Goal: Task Accomplishment & Management: Manage account settings

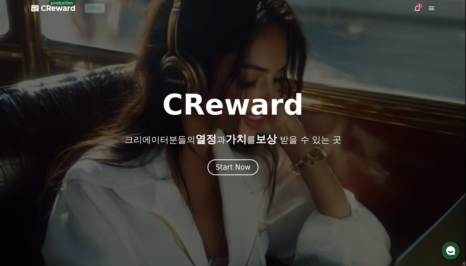
click at [92, 11] on link "Admin" at bounding box center [95, 8] width 20 height 9
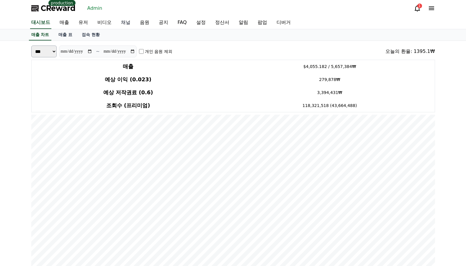
click at [128, 20] on link "채널" at bounding box center [125, 23] width 19 height 12
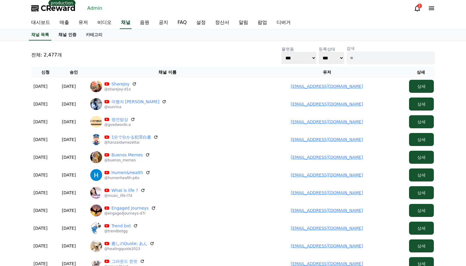
click at [70, 33] on link "채널 인증" at bounding box center [67, 34] width 27 height 11
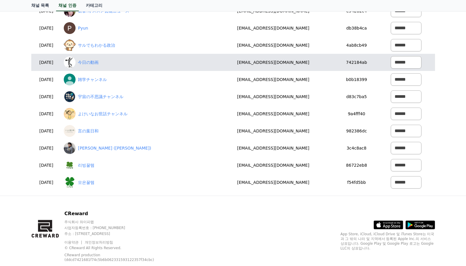
scroll to position [83, 0]
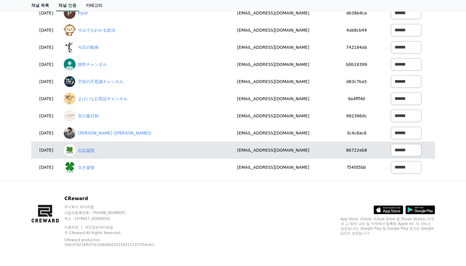
click at [94, 150] on link "리빙꿀템" at bounding box center [86, 150] width 17 height 6
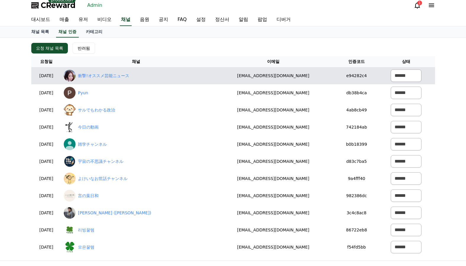
scroll to position [0, 0]
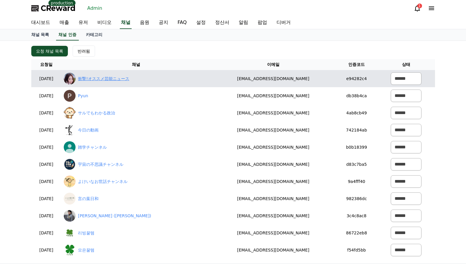
click at [105, 79] on link "衝撃!オススメ芸能ニュース" at bounding box center [103, 79] width 51 height 6
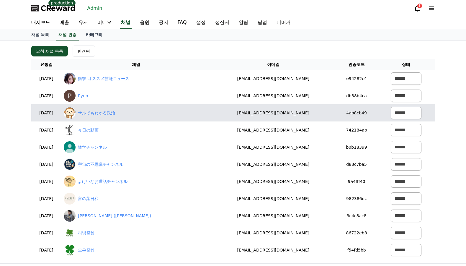
click at [115, 111] on link "サルでもわかる政治" at bounding box center [96, 113] width 37 height 6
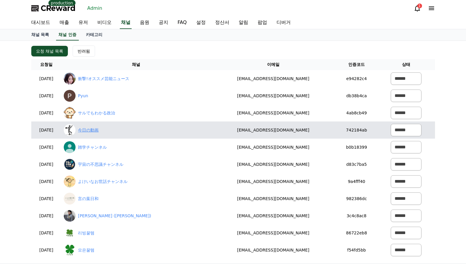
click at [99, 129] on link "今日の動画" at bounding box center [88, 130] width 21 height 6
drag, startPoint x: 306, startPoint y: 131, endPoint x: 231, endPoint y: 131, distance: 75.0
click at [231, 131] on td "inoue.kaito@icloud.com" at bounding box center [273, 129] width 125 height 17
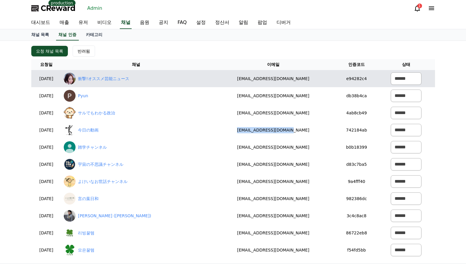
copy td "inoue.kaito@icloud.com"
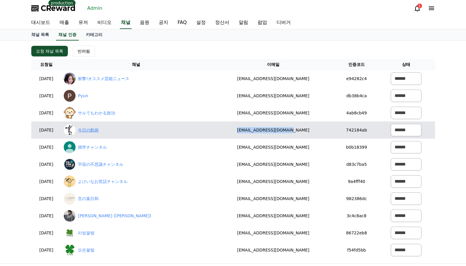
click at [99, 131] on link "今日の動画" at bounding box center [88, 130] width 21 height 6
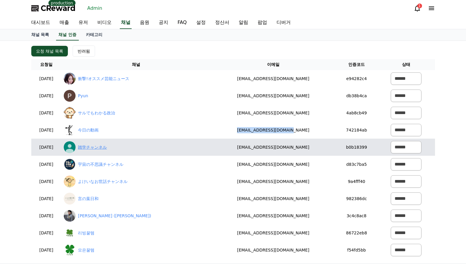
click at [107, 149] on link "雑学チャンネル" at bounding box center [92, 147] width 29 height 6
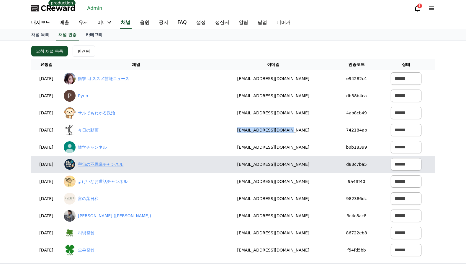
click at [123, 162] on link "宇宙の不思議チャンネル" at bounding box center [100, 164] width 45 height 6
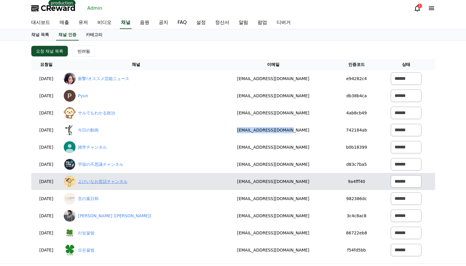
click at [113, 183] on link "よけいなお世話チャンネル" at bounding box center [103, 181] width 50 height 6
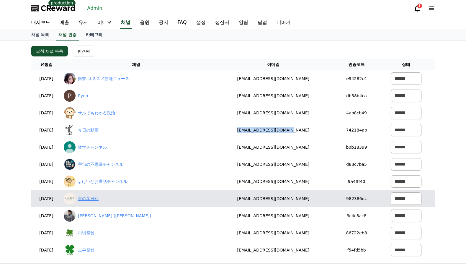
click at [99, 199] on link "言の葉日和" at bounding box center [88, 198] width 21 height 6
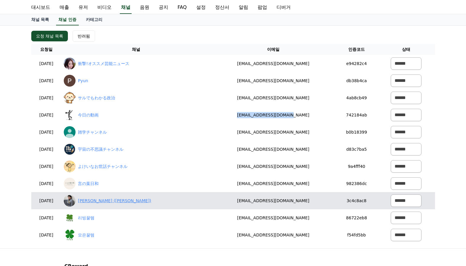
scroll to position [30, 0]
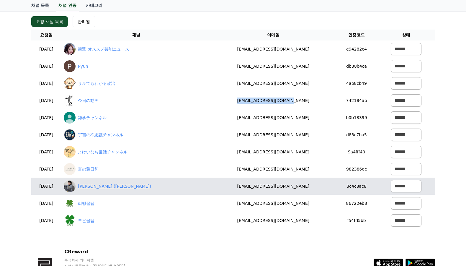
click at [111, 185] on link "喜助 (Kisuke)" at bounding box center [114, 186] width 73 height 6
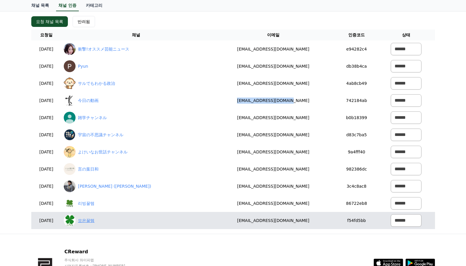
click at [94, 219] on link "모은꿀템" at bounding box center [86, 220] width 17 height 6
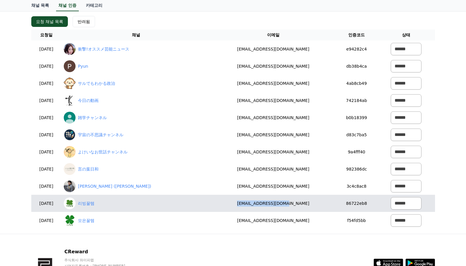
drag, startPoint x: 302, startPoint y: 202, endPoint x: 233, endPoint y: 204, distance: 68.5
click at [233, 204] on td "haven12414@gmail.com" at bounding box center [273, 203] width 125 height 17
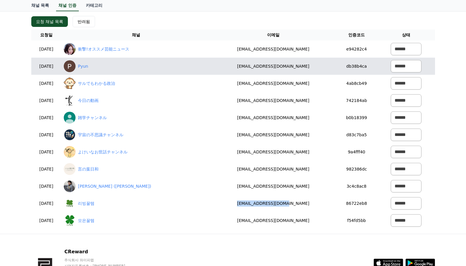
copy td "haven12414@gmail.com"
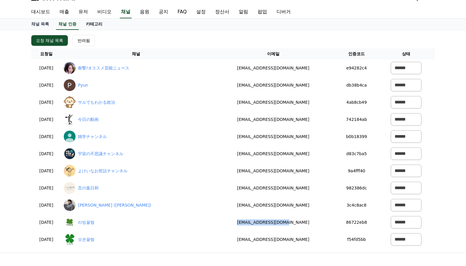
scroll to position [0, 0]
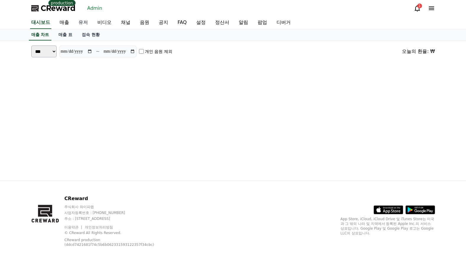
click at [91, 23] on link "유저" at bounding box center [83, 23] width 19 height 12
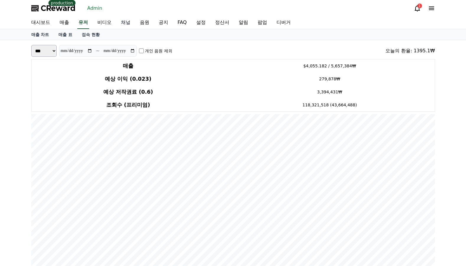
click at [132, 22] on link "채널" at bounding box center [125, 23] width 19 height 12
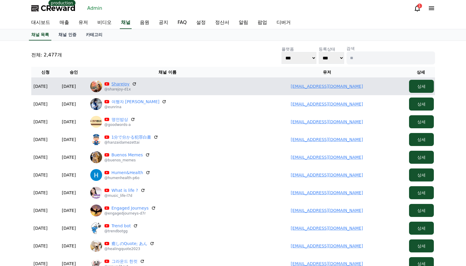
click at [121, 83] on link "ShareJoy" at bounding box center [121, 84] width 18 height 6
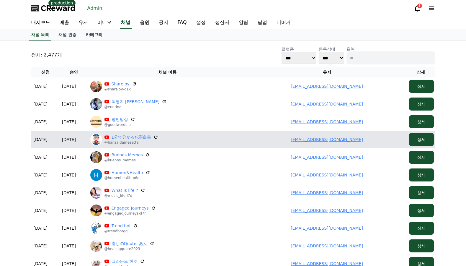
click at [130, 137] on link "1分で分かる犯罪白書" at bounding box center [132, 137] width 40 height 6
drag, startPoint x: 305, startPoint y: 141, endPoint x: 369, endPoint y: 140, distance: 63.8
click at [369, 140] on td "[EMAIL_ADDRESS][DOMAIN_NAME]" at bounding box center [326, 140] width 159 height 18
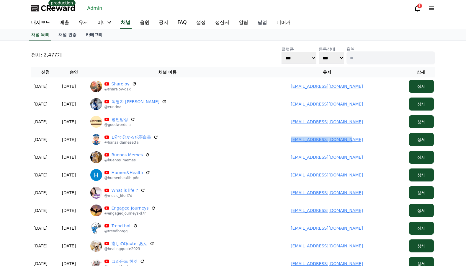
copy link "[EMAIL_ADDRESS][DOMAIN_NAME]"
